Goal: Find contact information: Find contact information

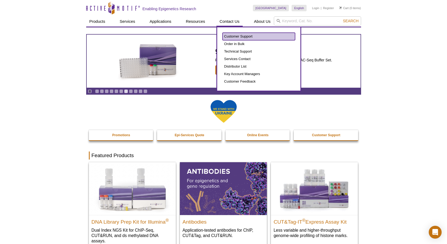
click at [231, 37] on link "Customer Support" at bounding box center [259, 37] width 72 height 8
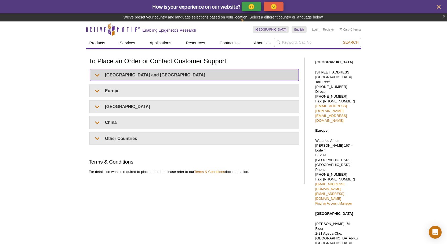
click at [122, 74] on summary "United States and Canada" at bounding box center [194, 75] width 209 height 12
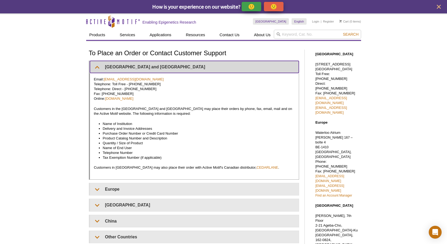
click at [97, 67] on summary "United States and Canada" at bounding box center [194, 67] width 209 height 12
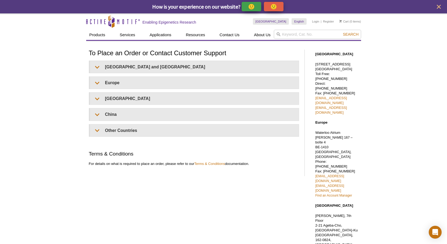
click at [167, 184] on div "To Place an Order or Contact Customer Support United States and Canada Email: o…" at bounding box center [198, 195] width 224 height 299
click at [439, 9] on icon "close" at bounding box center [438, 6] width 7 height 7
